Goal: Task Accomplishment & Management: Complete application form

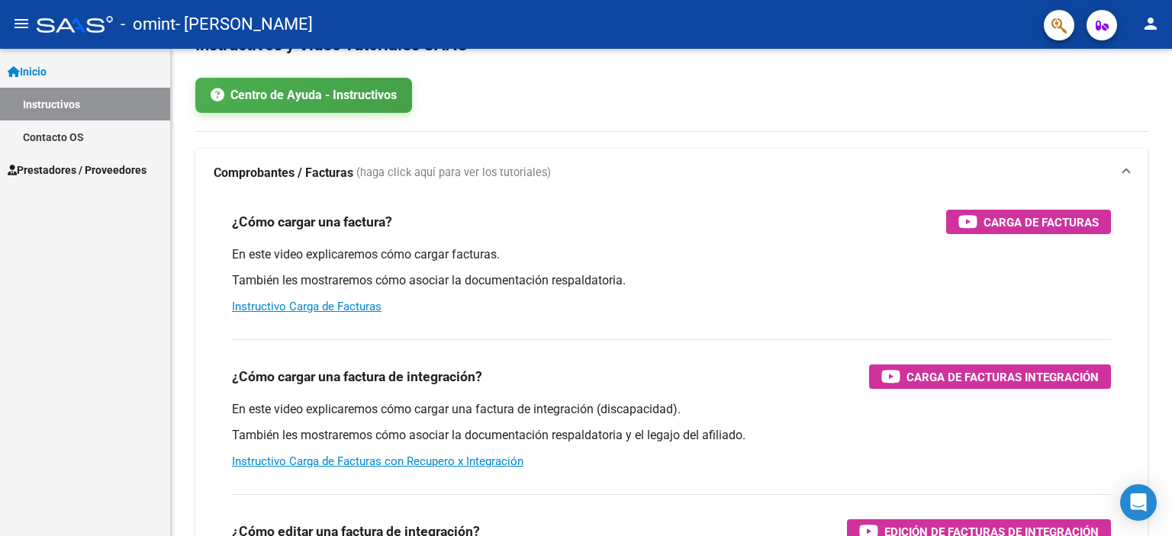
scroll to position [55, 0]
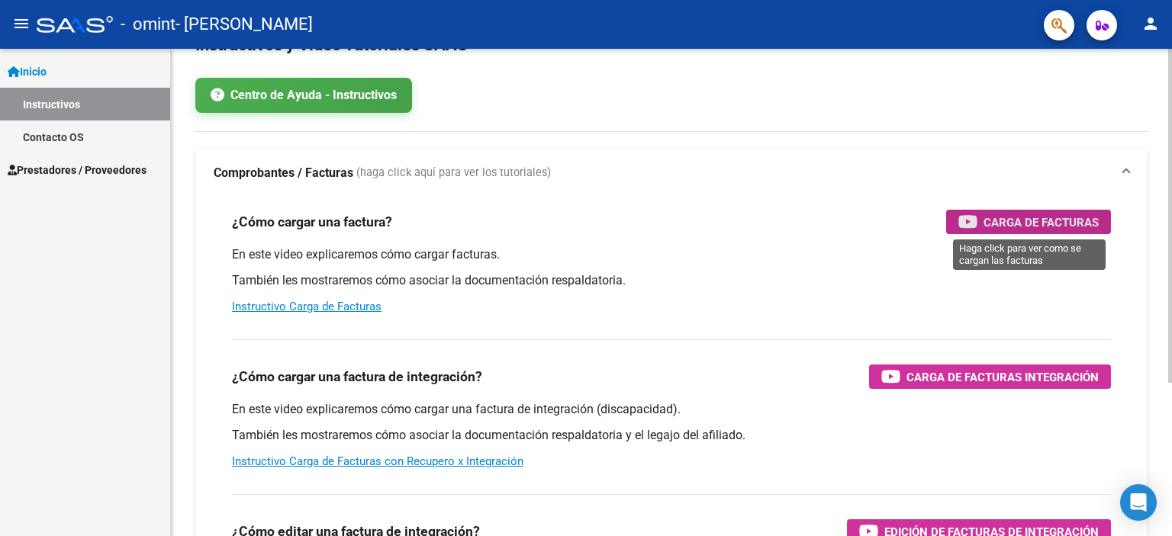
click at [971, 217] on icon "button" at bounding box center [967, 222] width 19 height 18
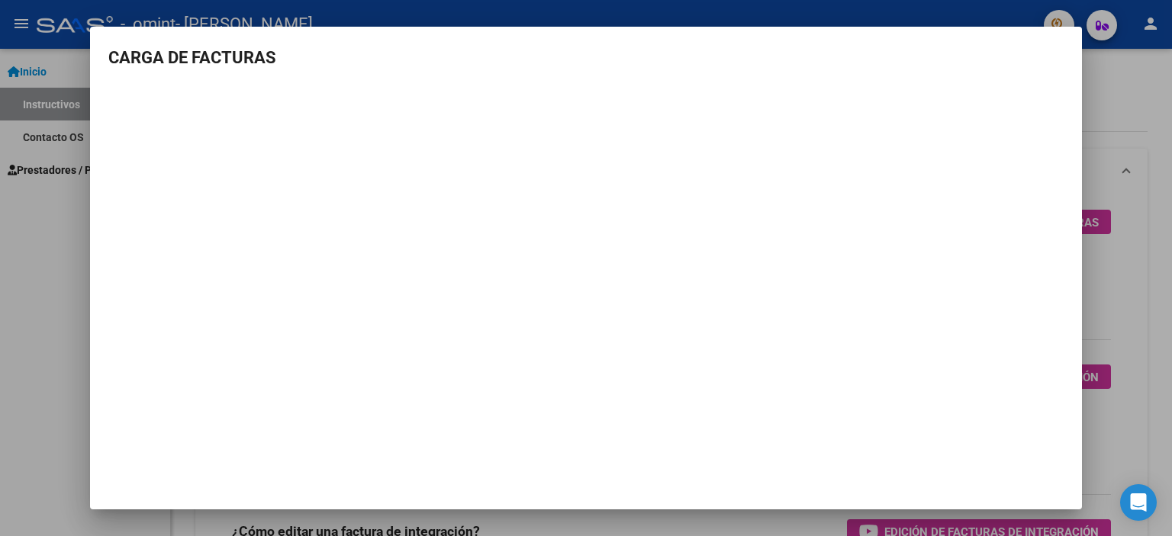
click at [1113, 69] on div at bounding box center [586, 268] width 1172 height 536
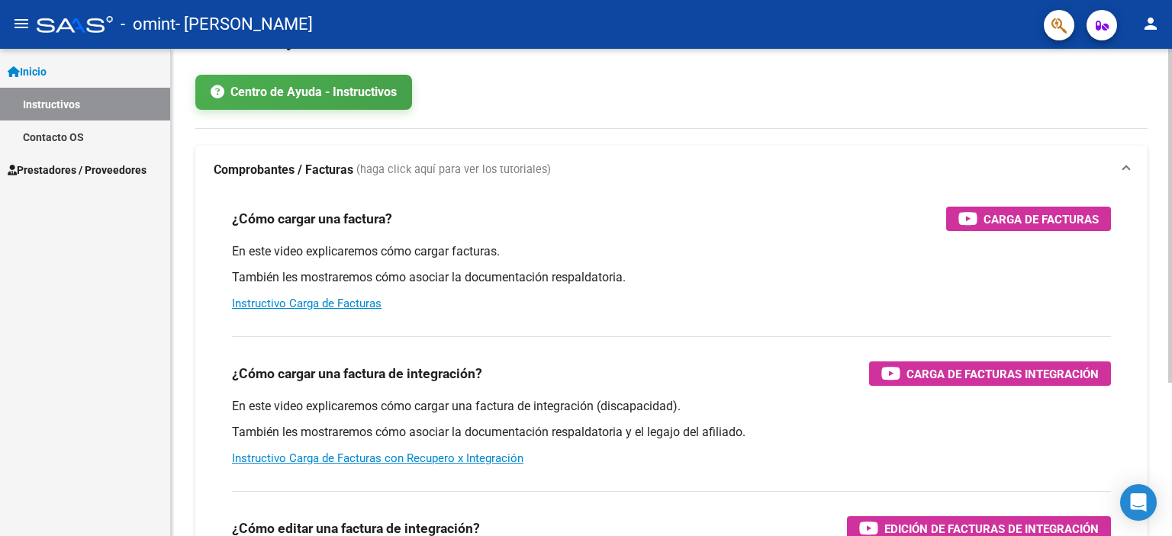
scroll to position [0, 0]
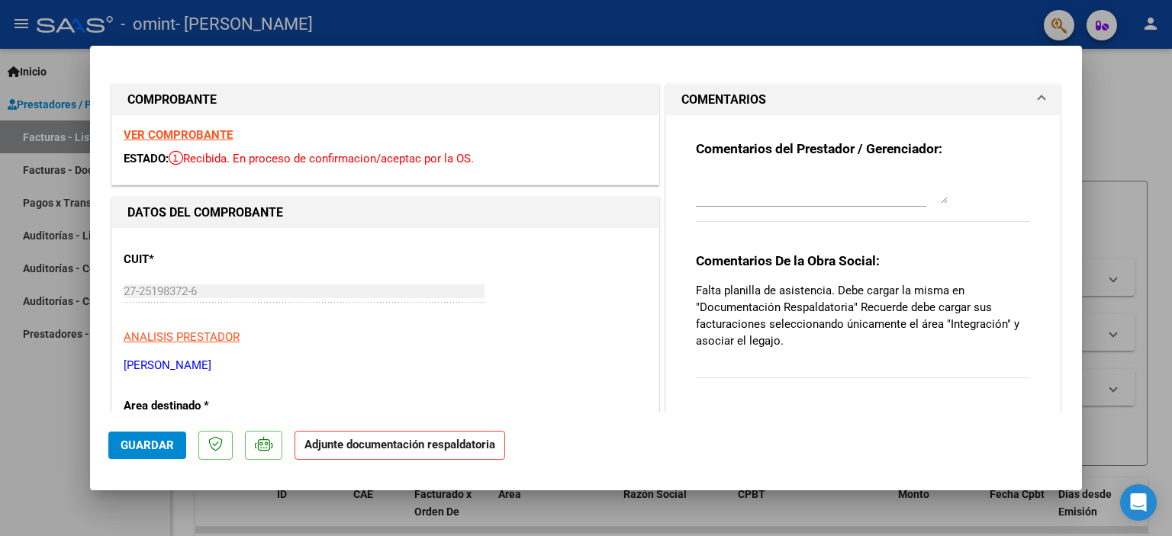
click at [1101, 79] on div at bounding box center [586, 268] width 1172 height 536
type input "$ 0,00"
